Goal: Information Seeking & Learning: Learn about a topic

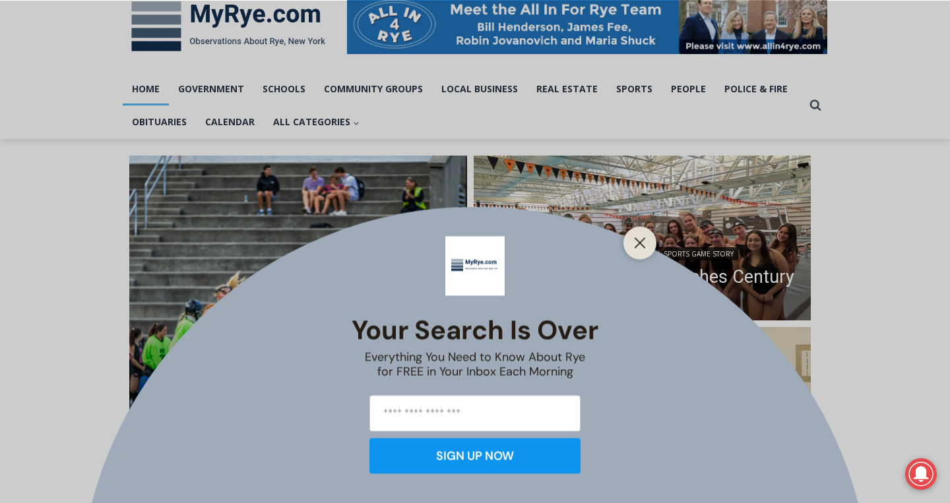
scroll to position [249, 0]
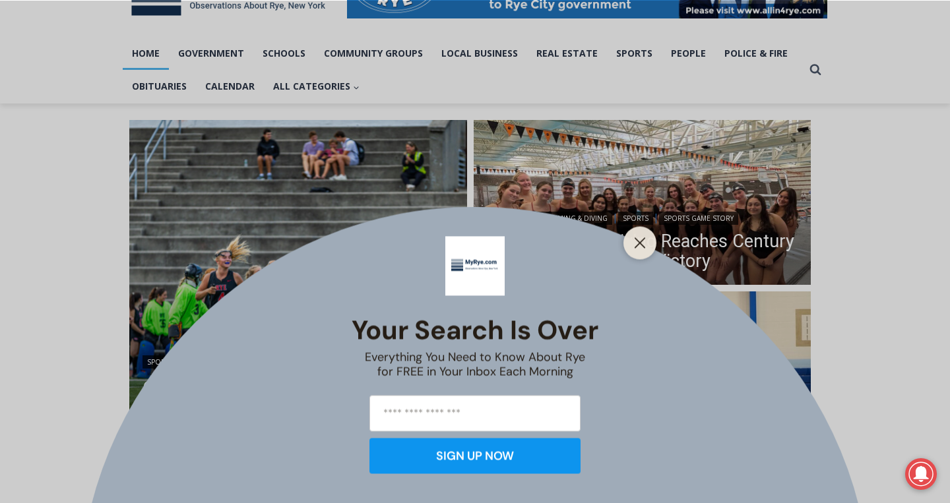
click at [636, 254] on div at bounding box center [639, 242] width 33 height 33
click at [637, 253] on div at bounding box center [639, 242] width 33 height 33
click at [642, 250] on button "Close" at bounding box center [640, 243] width 18 height 18
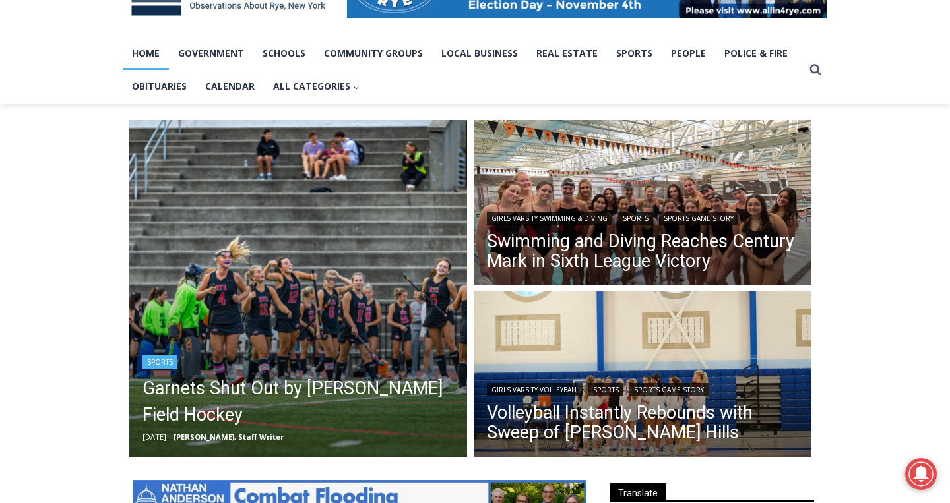
scroll to position [0, 0]
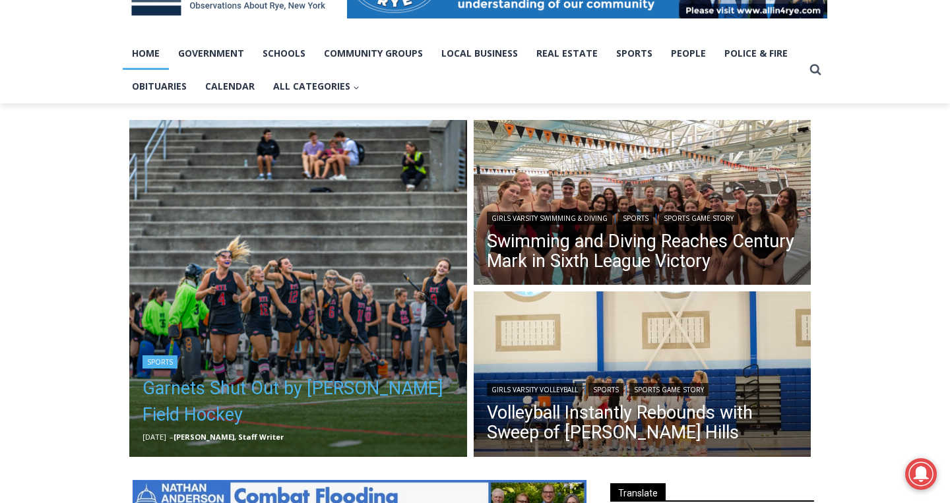
click at [286, 381] on link "Garnets Shut Out by Horace Greeley Field Hockey" at bounding box center [297, 401] width 311 height 53
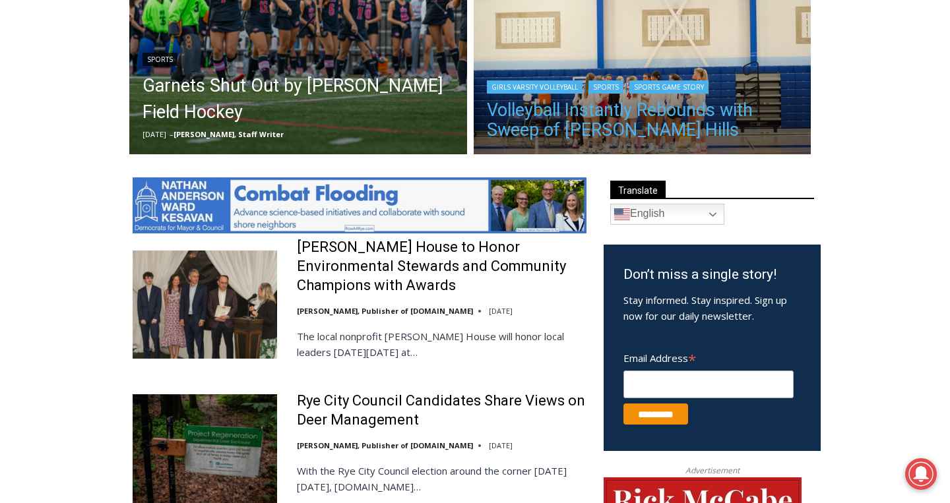
scroll to position [563, 0]
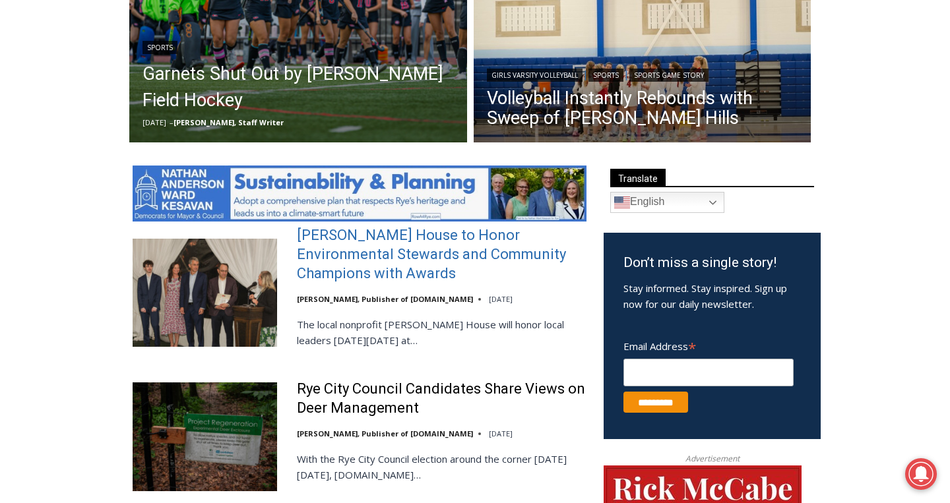
click at [431, 245] on link "Wainwright House to Honor Environmental Stewards and Community Champions with A…" at bounding box center [442, 254] width 290 height 57
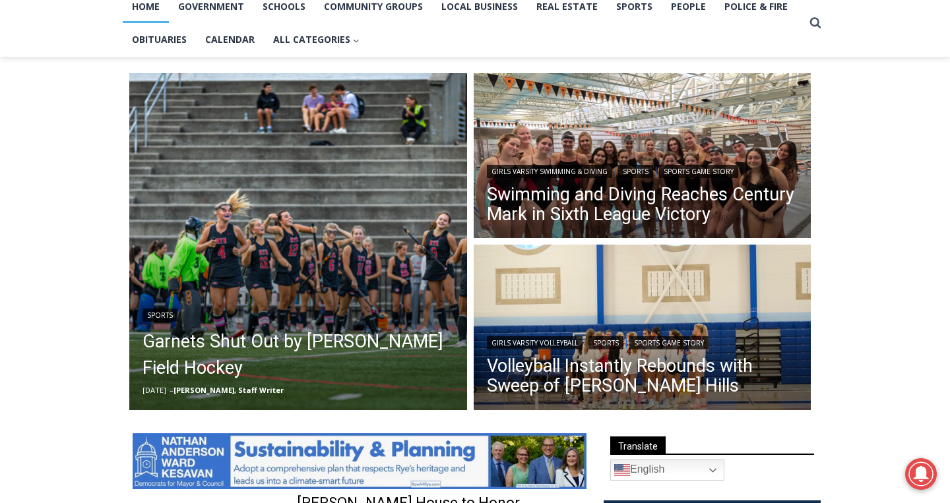
scroll to position [266, 0]
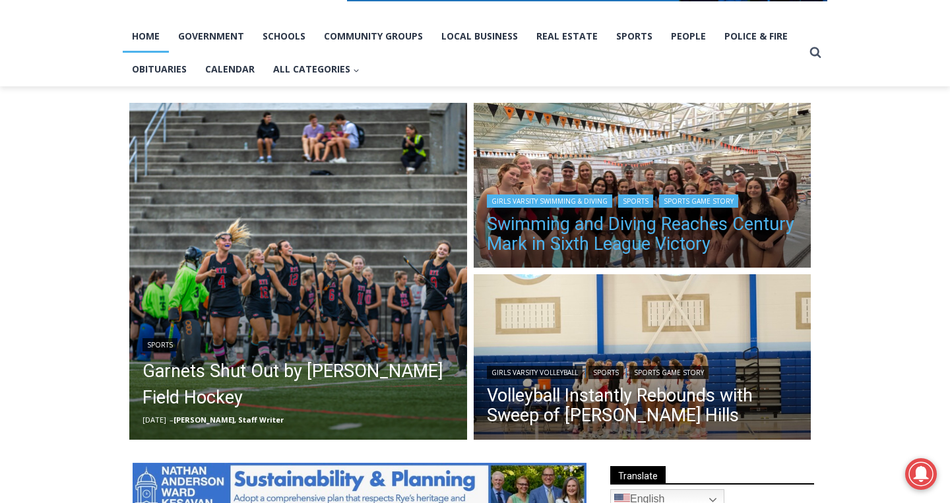
click at [586, 224] on link "Swimming and Diving Reaches Century Mark in Sixth League Victory" at bounding box center [642, 234] width 311 height 40
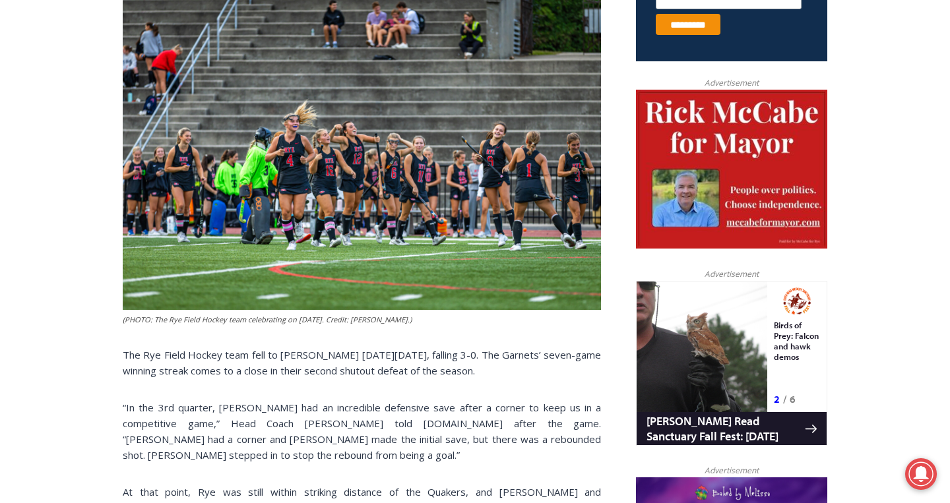
scroll to position [592, 0]
